Goal: Transaction & Acquisition: Purchase product/service

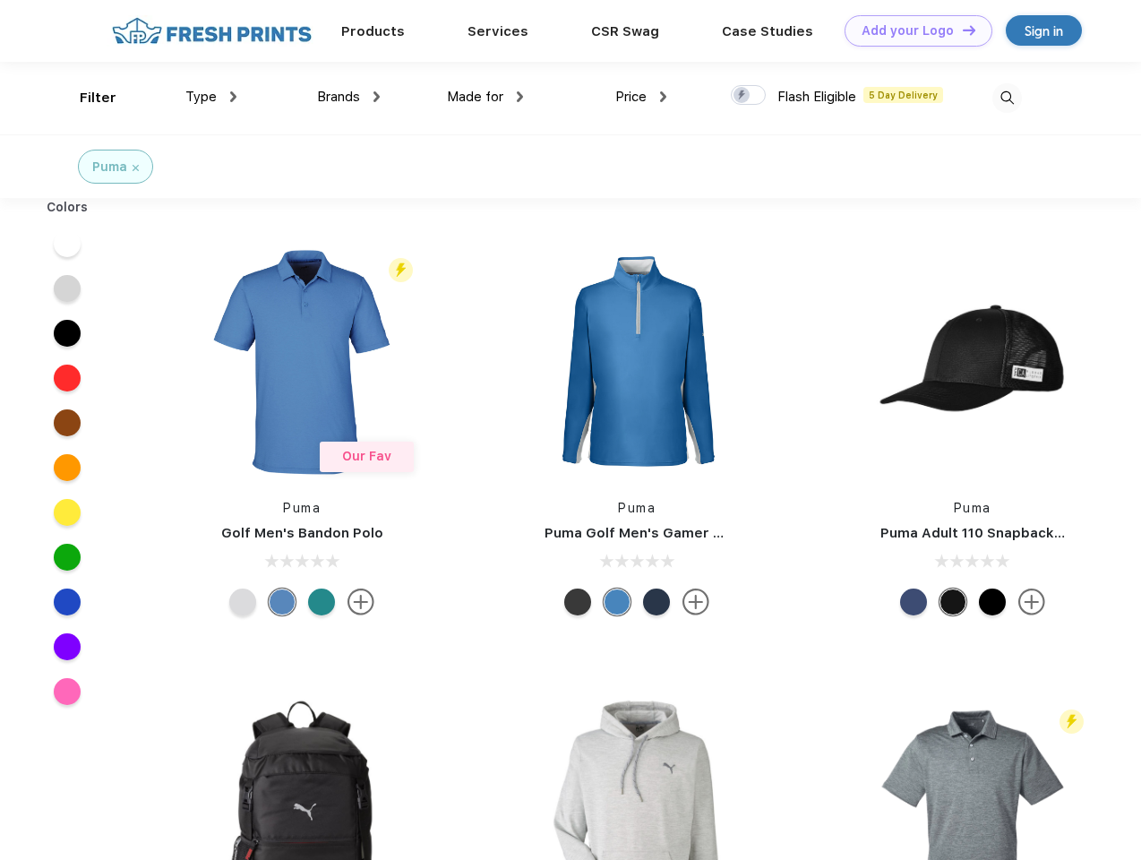
click at [912, 30] on link "Add your Logo Design Tool" at bounding box center [919, 30] width 148 height 31
click at [0, 0] on div "Design Tool" at bounding box center [0, 0] width 0 height 0
click at [961, 30] on link "Add your Logo Design Tool" at bounding box center [919, 30] width 148 height 31
click at [86, 98] on div "Filter" at bounding box center [98, 98] width 37 height 21
click at [211, 97] on span "Type" at bounding box center [200, 97] width 31 height 16
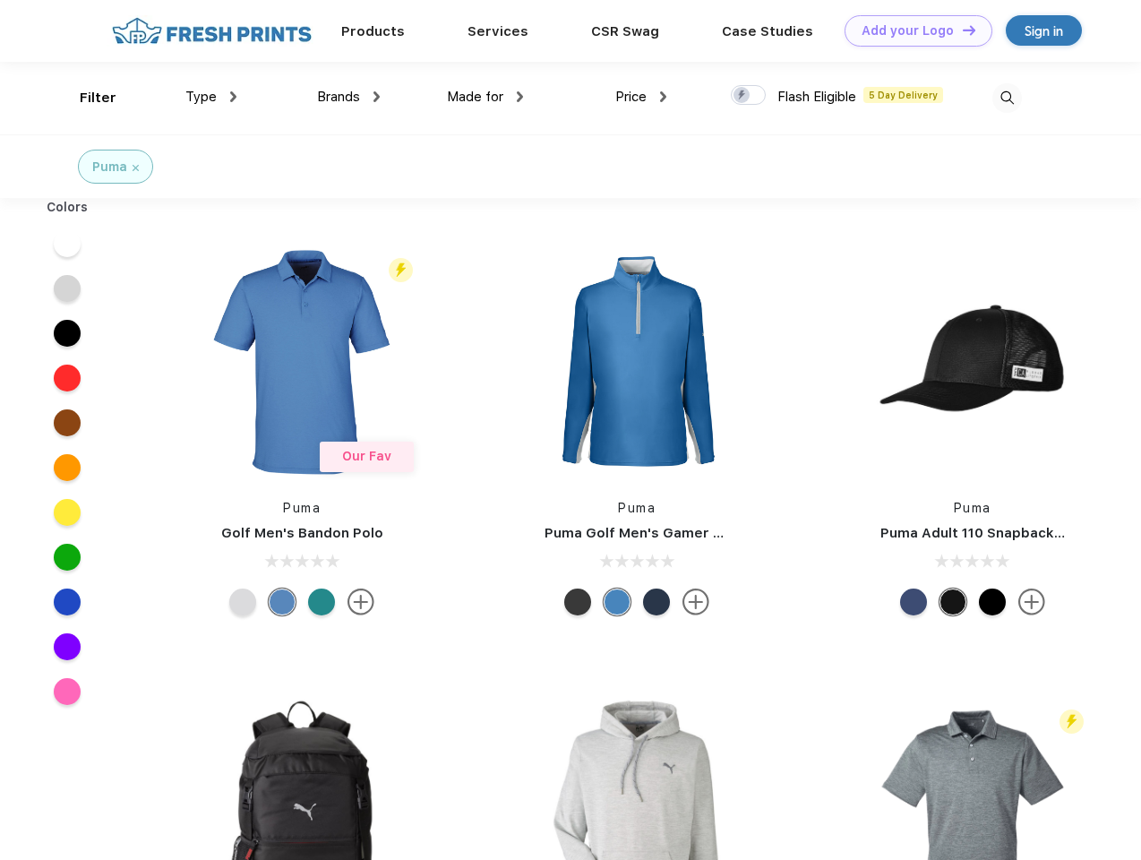
click at [348, 97] on span "Brands" at bounding box center [338, 97] width 43 height 16
click at [485, 97] on span "Made for" at bounding box center [475, 97] width 56 height 16
click at [641, 97] on span "Price" at bounding box center [630, 97] width 31 height 16
click at [749, 96] on div at bounding box center [748, 95] width 35 height 20
click at [742, 96] on input "checkbox" at bounding box center [737, 90] width 12 height 12
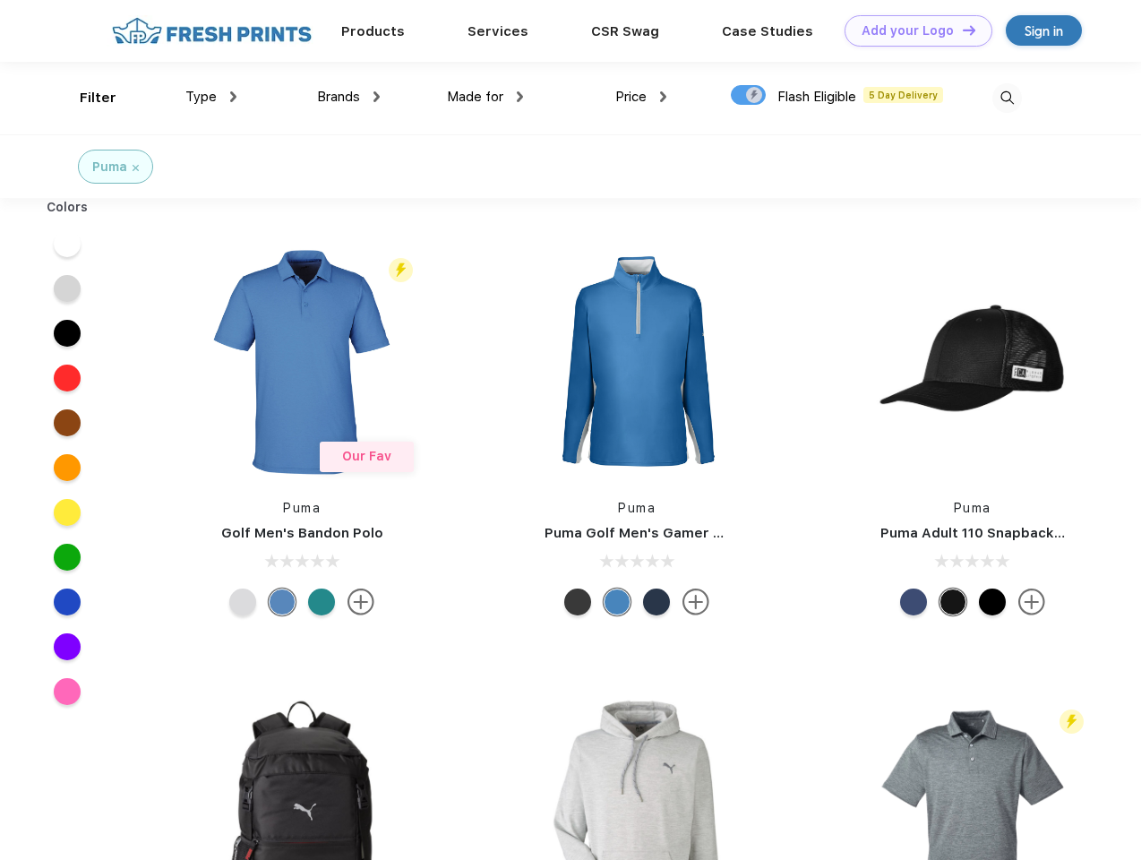
click at [1007, 98] on img at bounding box center [1007, 98] width 30 height 30
